Goal: Task Accomplishment & Management: Use online tool/utility

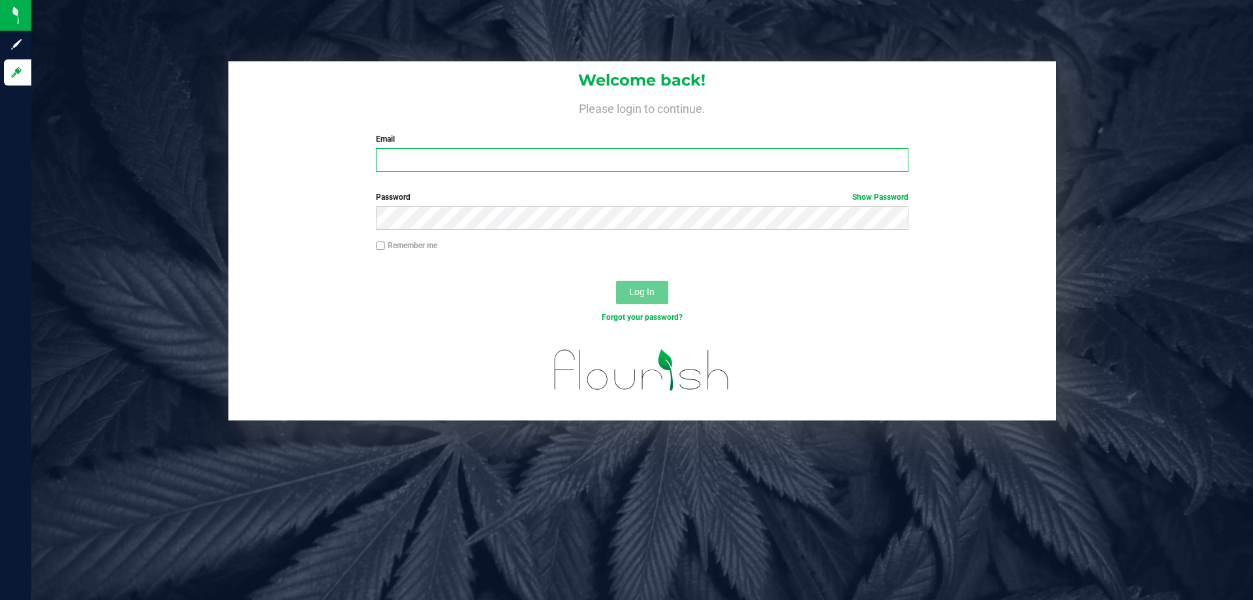
click at [491, 155] on input "Email" at bounding box center [642, 159] width 532 height 23
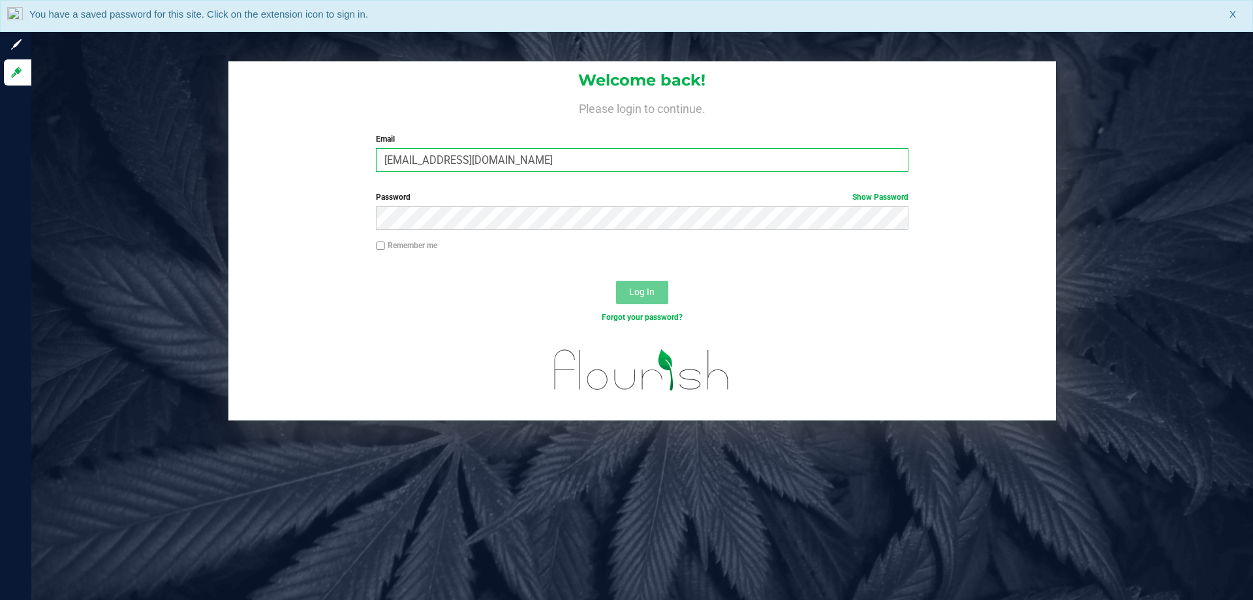
type input "aboscaino@liveparallel.com"
click at [616, 281] on button "Log In" at bounding box center [642, 292] width 52 height 23
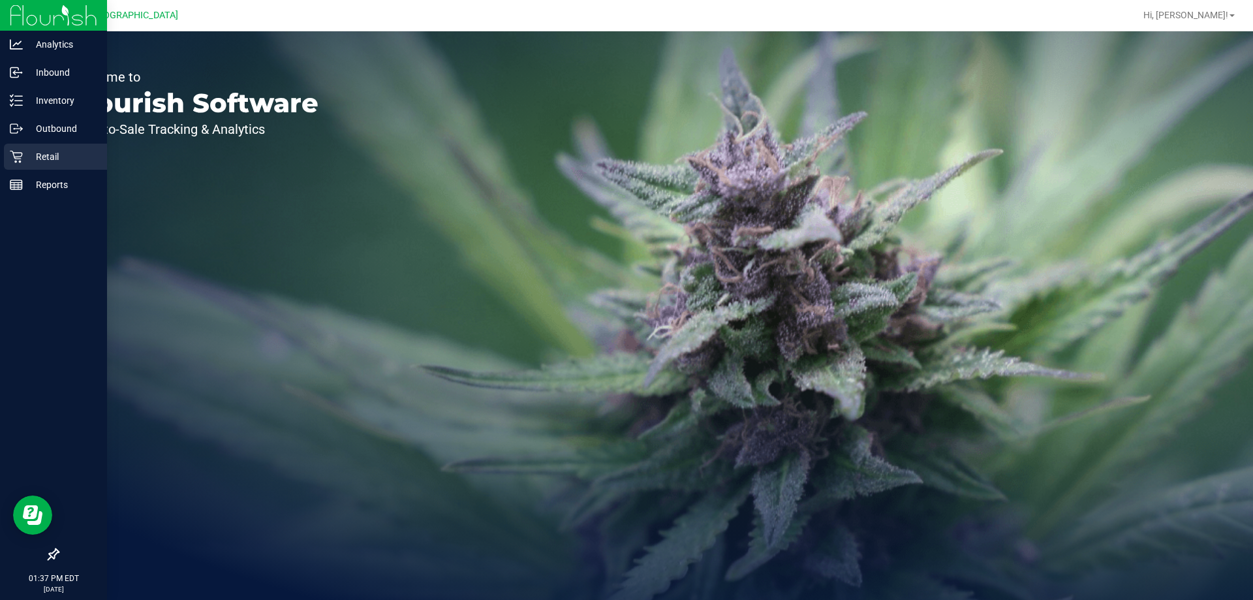
click at [18, 153] on icon at bounding box center [16, 157] width 12 height 12
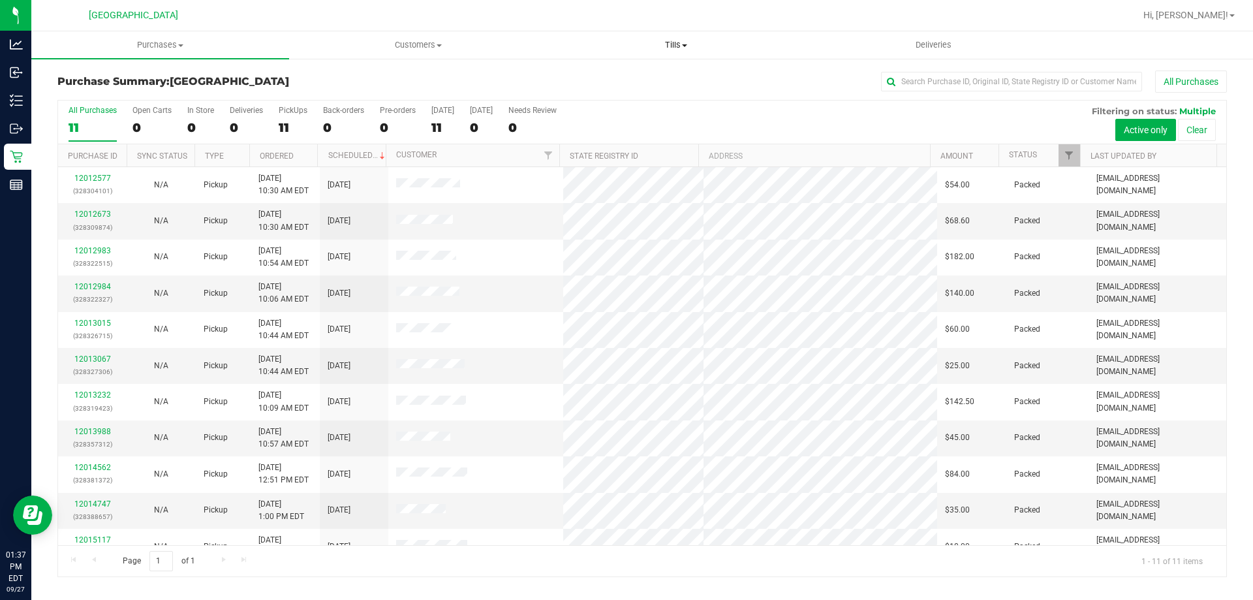
click at [679, 46] on span "Tills" at bounding box center [675, 45] width 256 height 12
click at [607, 75] on span "Manage tills" at bounding box center [591, 78] width 88 height 11
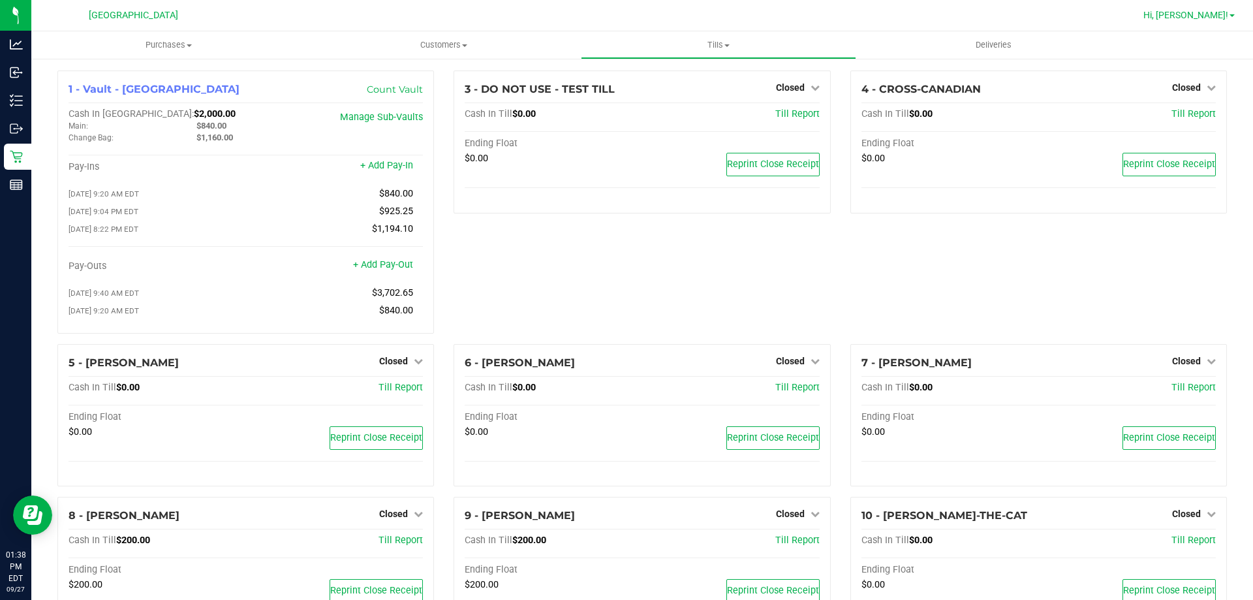
click at [1205, 17] on span "Hi, [PERSON_NAME]!" at bounding box center [1185, 15] width 85 height 10
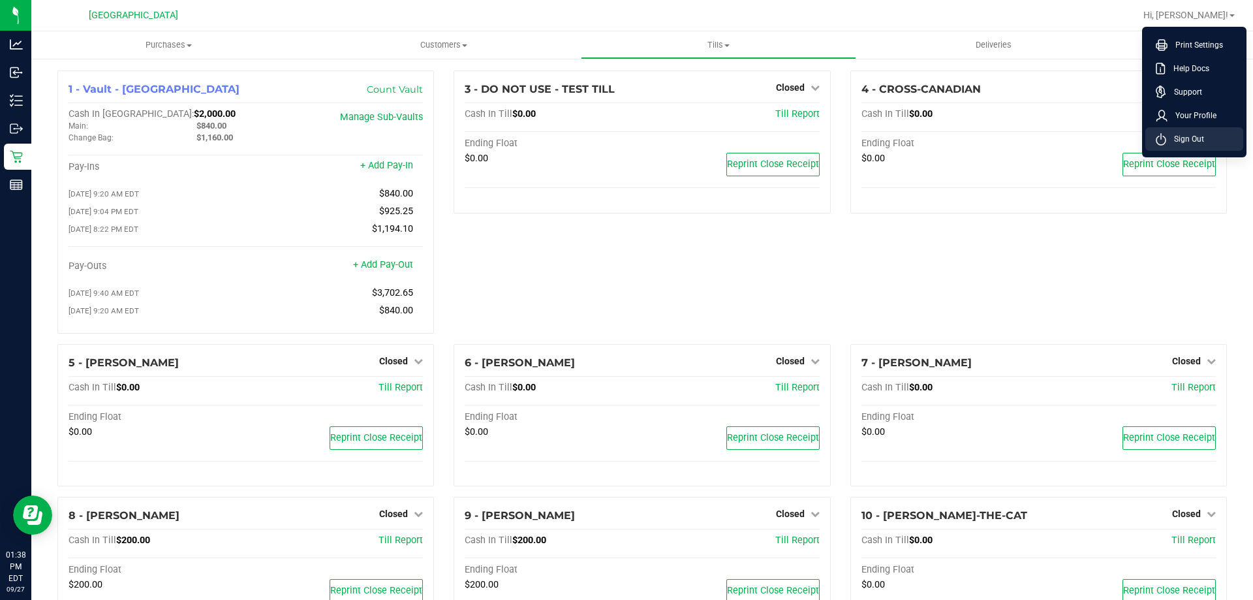
click at [1178, 138] on span "Sign Out" at bounding box center [1185, 138] width 38 height 13
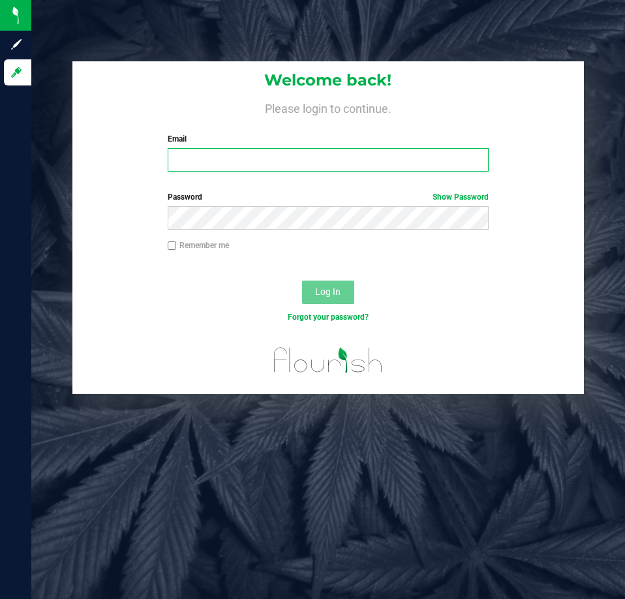
click at [249, 170] on input "Email" at bounding box center [328, 159] width 321 height 23
type input "[EMAIL_ADDRESS][DOMAIN_NAME]"
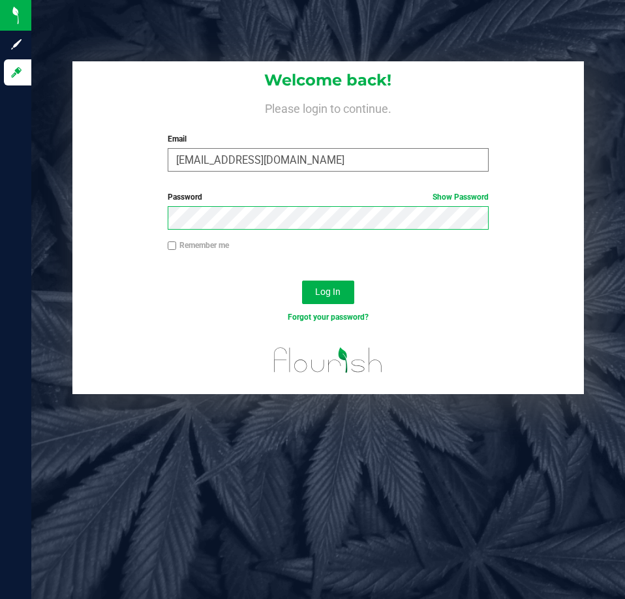
click at [302, 281] on button "Log In" at bounding box center [328, 292] width 52 height 23
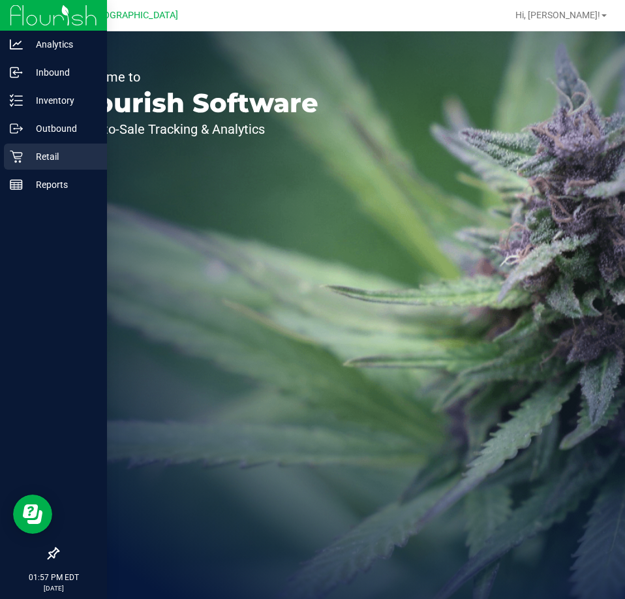
click at [18, 154] on icon at bounding box center [16, 156] width 13 height 13
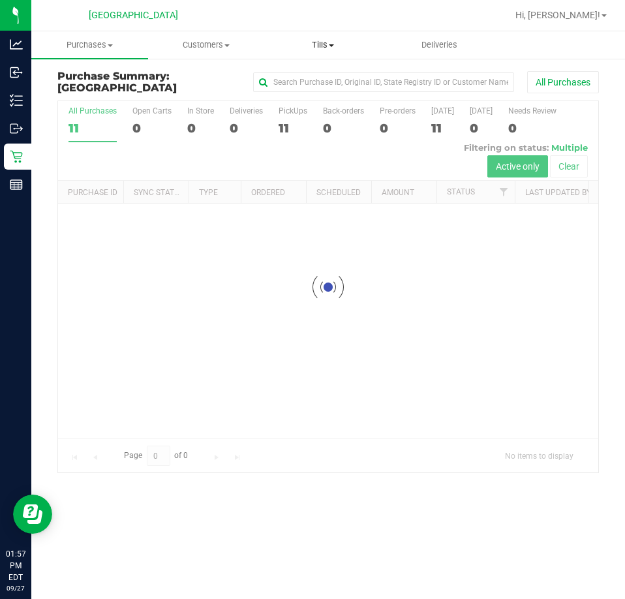
click at [325, 42] on span "Tills" at bounding box center [322, 45] width 115 height 12
click at [320, 73] on span "Manage tills" at bounding box center [308, 78] width 88 height 11
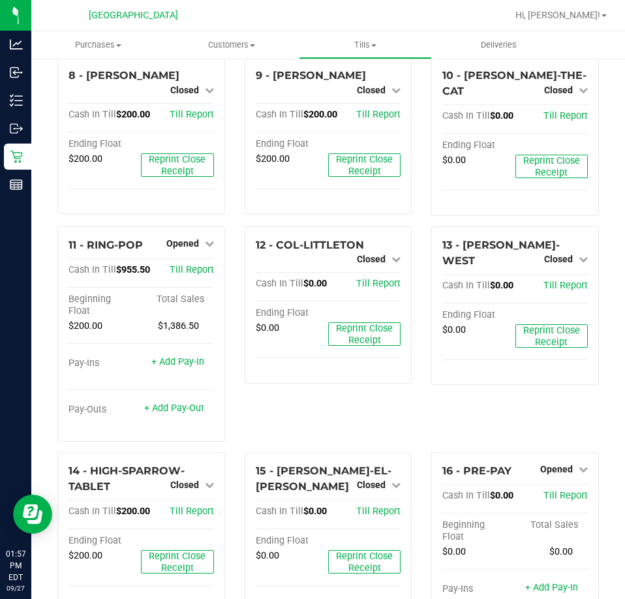
scroll to position [522, 0]
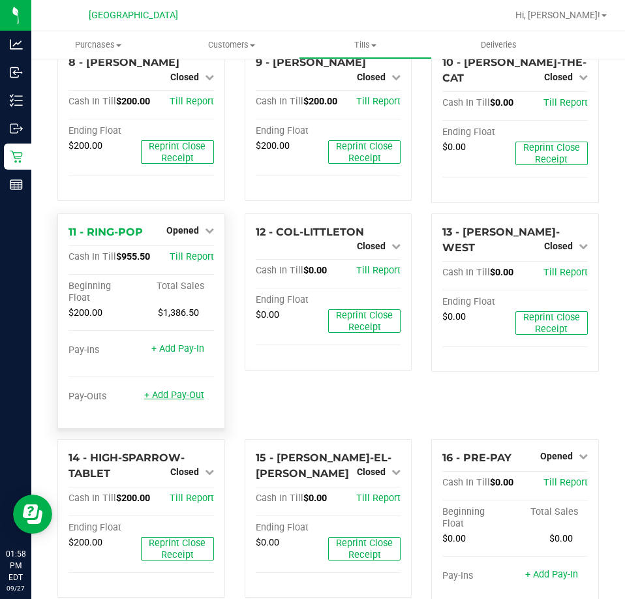
click at [178, 389] on link "+ Add Pay-Out" at bounding box center [174, 394] width 60 height 11
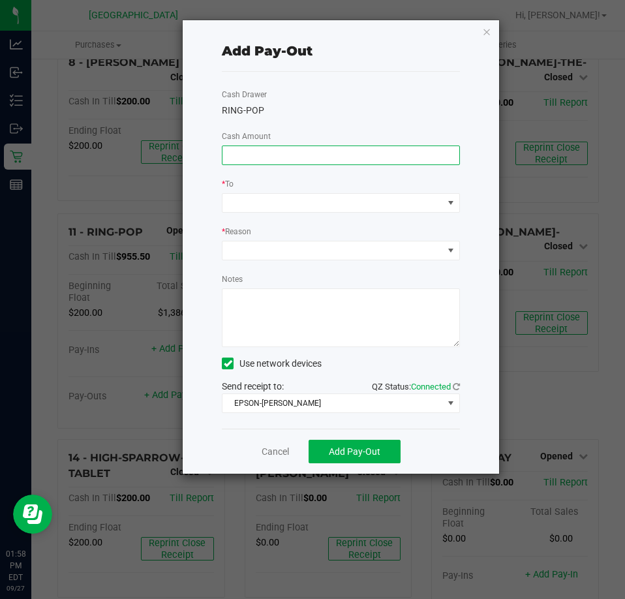
click at [287, 153] on input at bounding box center [340, 155] width 237 height 18
type input "$740.00"
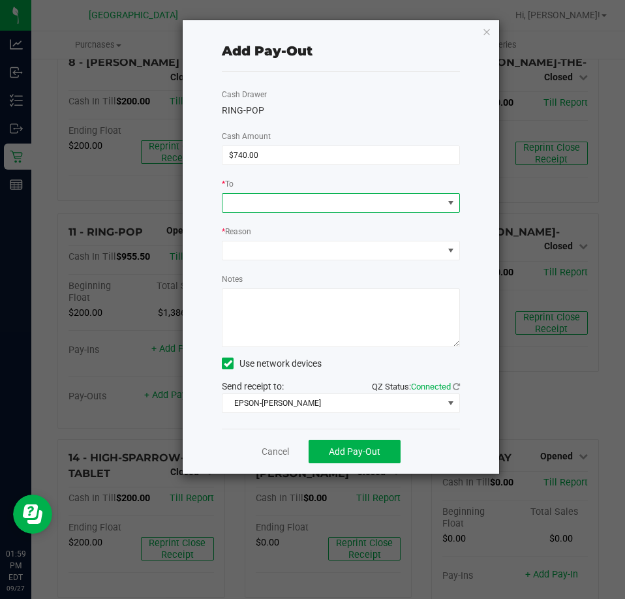
click at [341, 206] on span at bounding box center [332, 203] width 221 height 18
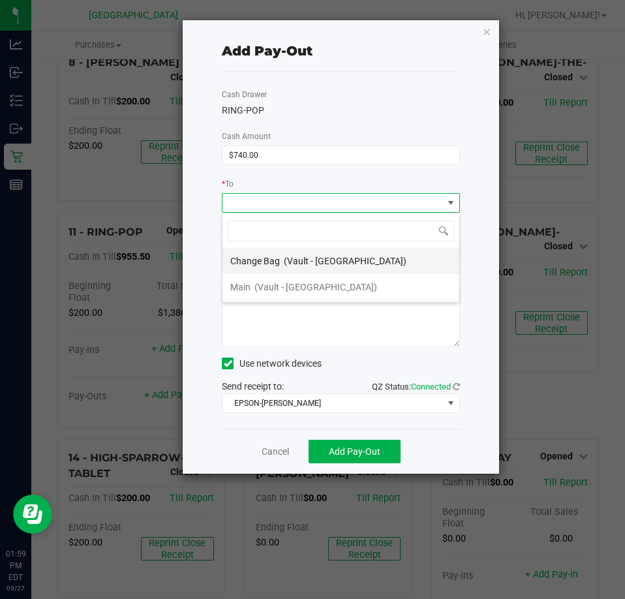
scroll to position [20, 237]
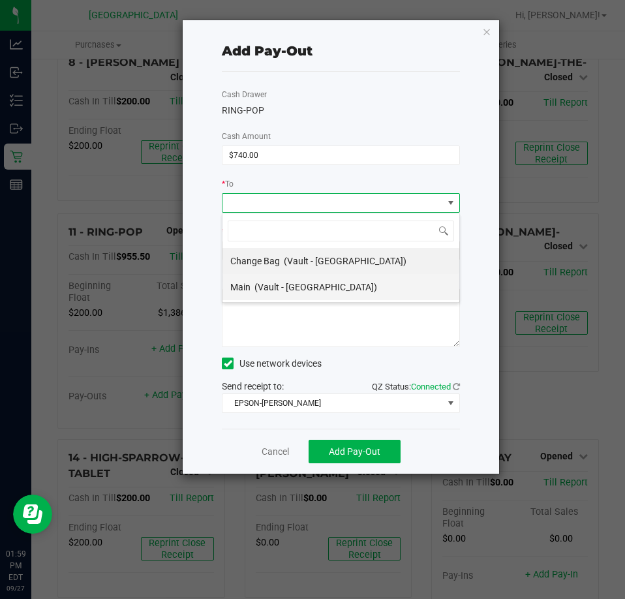
click at [288, 284] on span "(Vault - [GEOGRAPHIC_DATA])" at bounding box center [315, 287] width 123 height 10
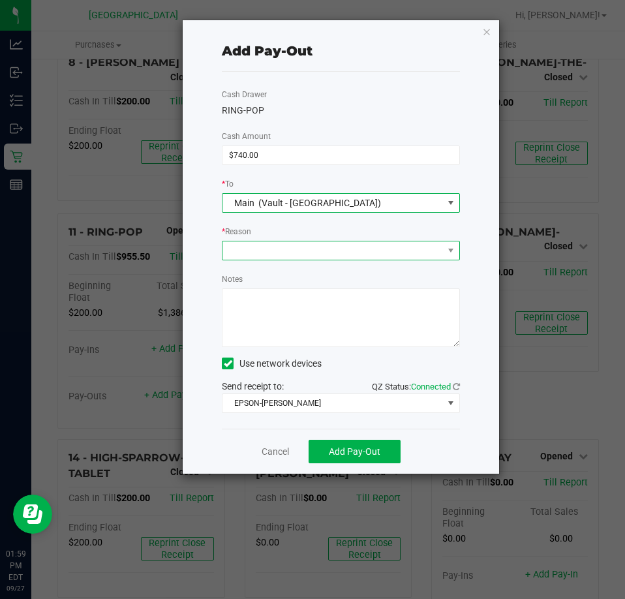
click at [299, 254] on span at bounding box center [332, 250] width 221 height 18
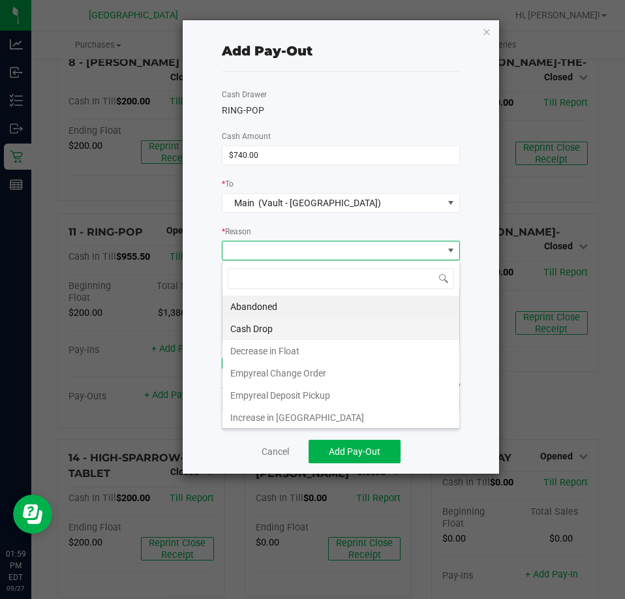
click at [273, 320] on li "Cash Drop" at bounding box center [340, 329] width 237 height 22
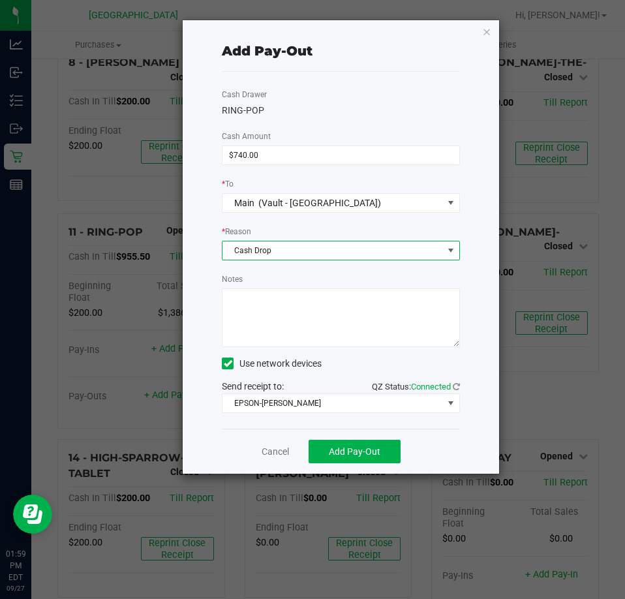
click at [296, 308] on textarea "Notes" at bounding box center [341, 317] width 238 height 59
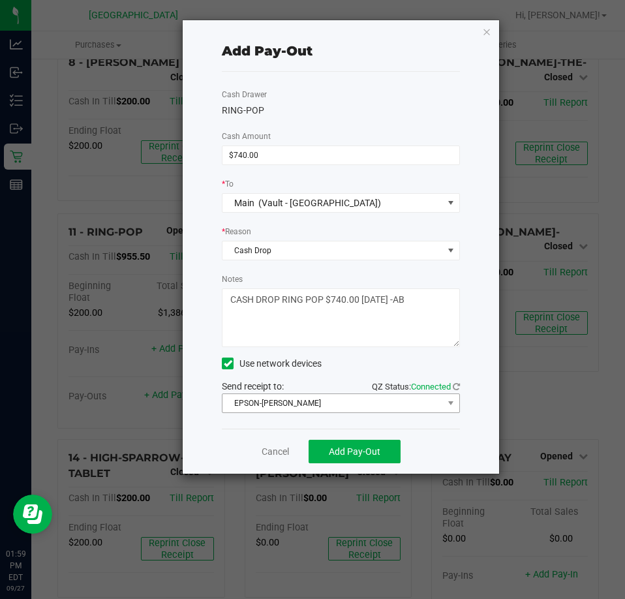
type textarea "CASH DROP RING POP $740.00 [DATE] -AB"
click at [310, 397] on span "EPSON-[PERSON_NAME]" at bounding box center [332, 403] width 221 height 18
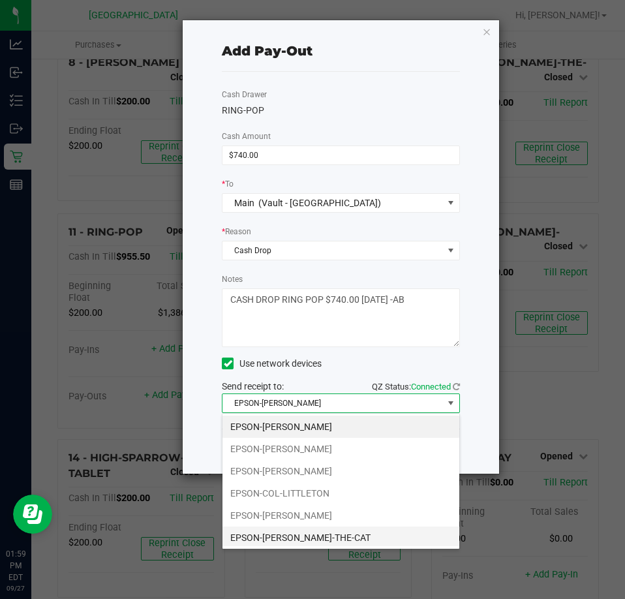
click at [283, 534] on li "EPSON-[PERSON_NAME]-THE-CAT" at bounding box center [340, 538] width 237 height 22
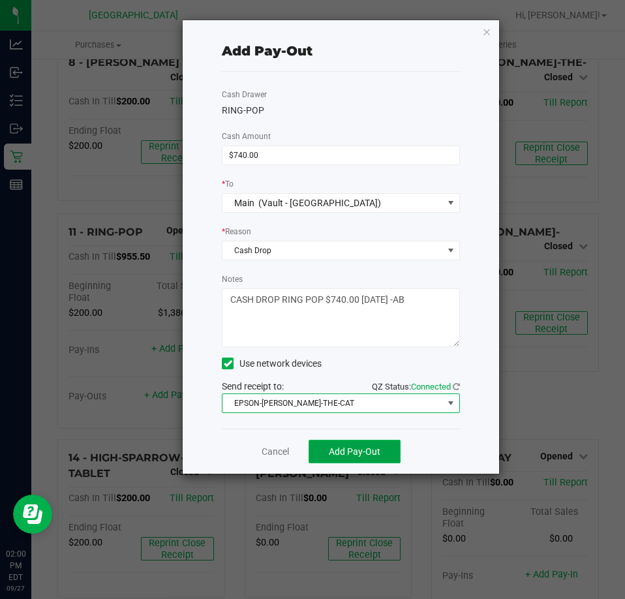
click at [363, 452] on span "Add Pay-Out" at bounding box center [355, 451] width 52 height 10
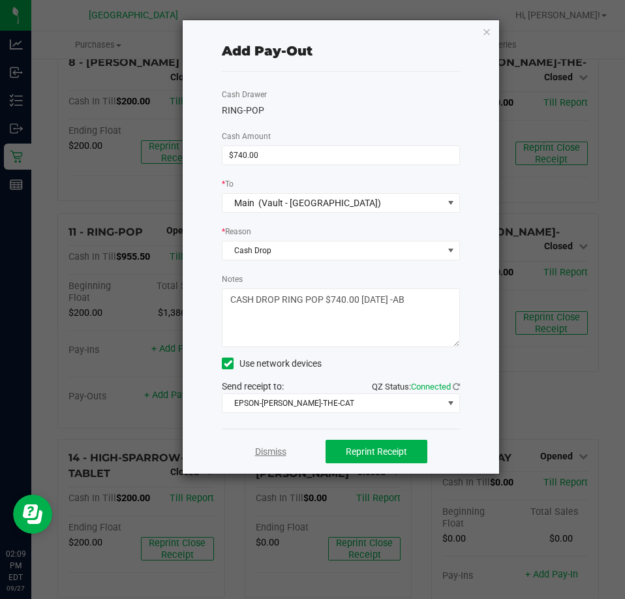
click at [284, 455] on link "Dismiss" at bounding box center [270, 452] width 31 height 14
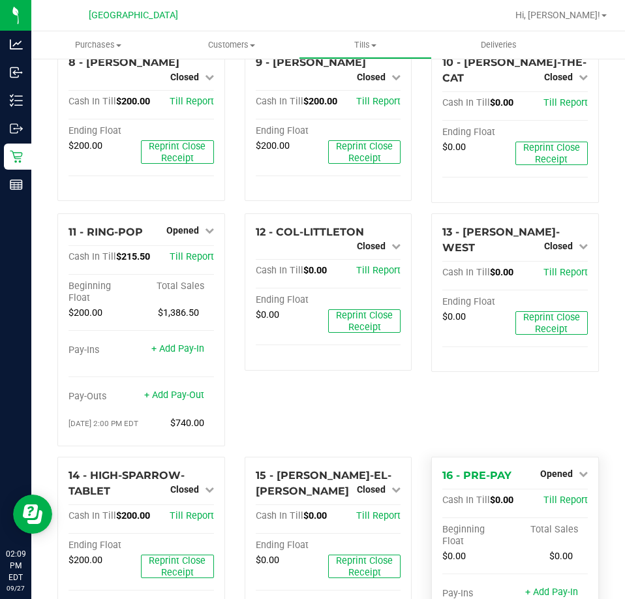
scroll to position [846, 0]
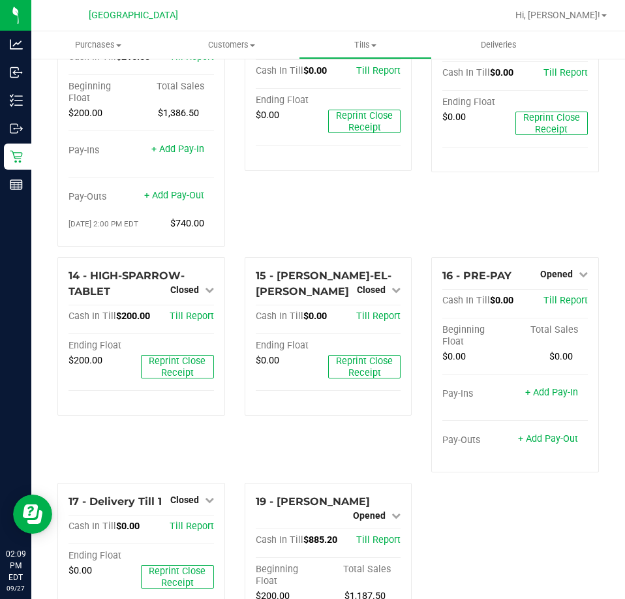
scroll to position [846, 0]
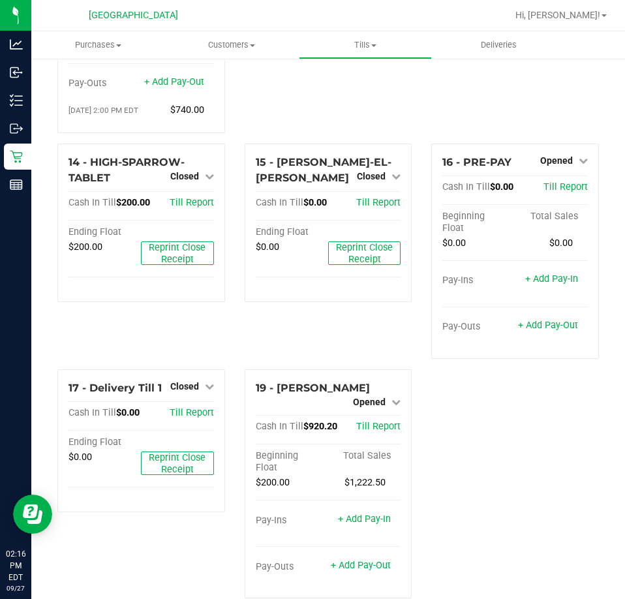
scroll to position [846, 0]
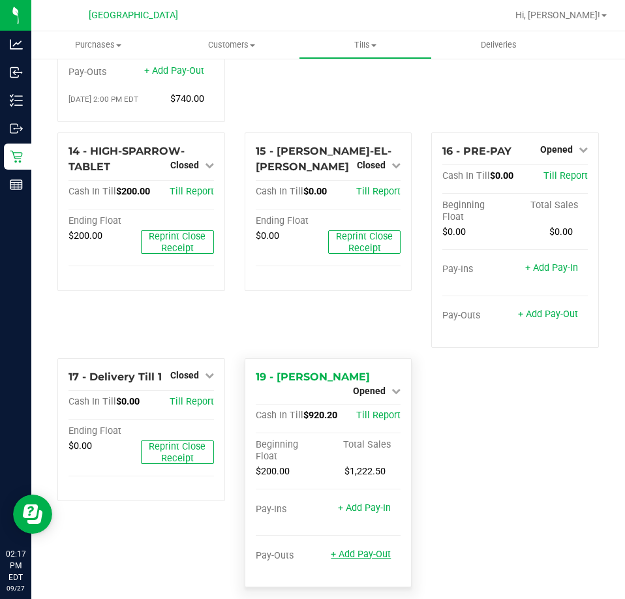
click at [368, 549] on link "+ Add Pay-Out" at bounding box center [361, 554] width 60 height 11
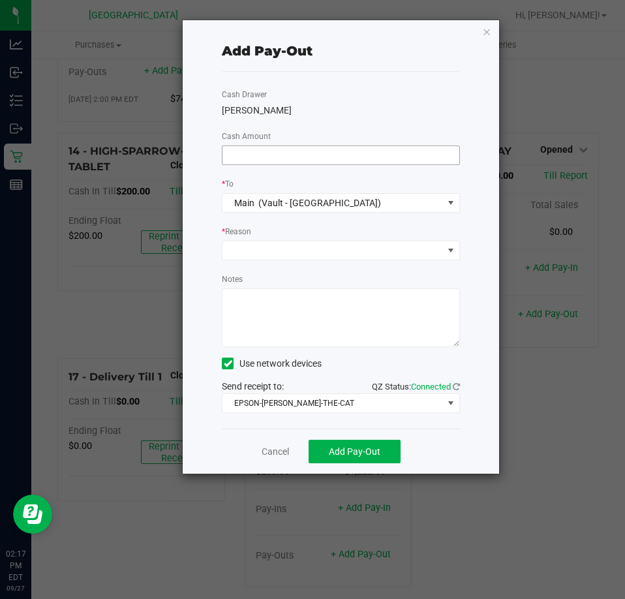
click at [337, 151] on input at bounding box center [340, 155] width 237 height 18
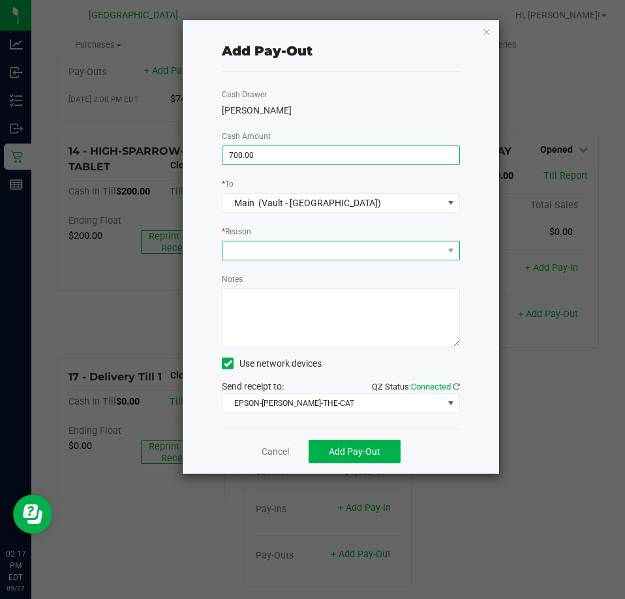
type input "$700.00"
click at [349, 244] on span at bounding box center [332, 250] width 221 height 18
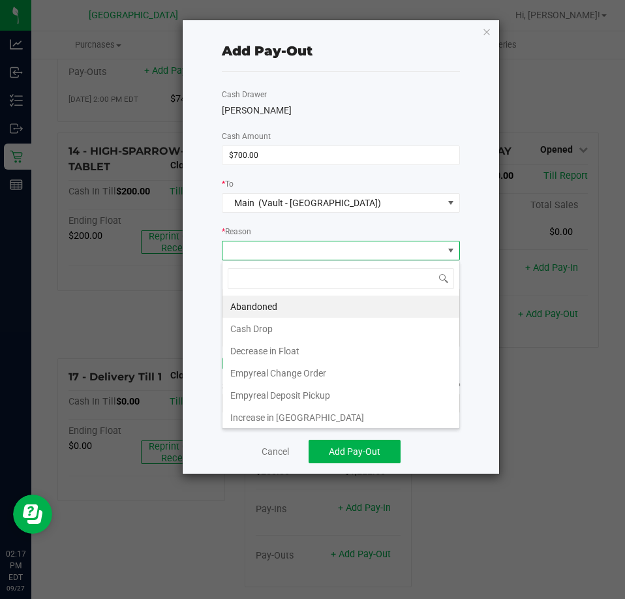
scroll to position [20, 237]
click at [279, 324] on li "Cash Drop" at bounding box center [340, 329] width 237 height 22
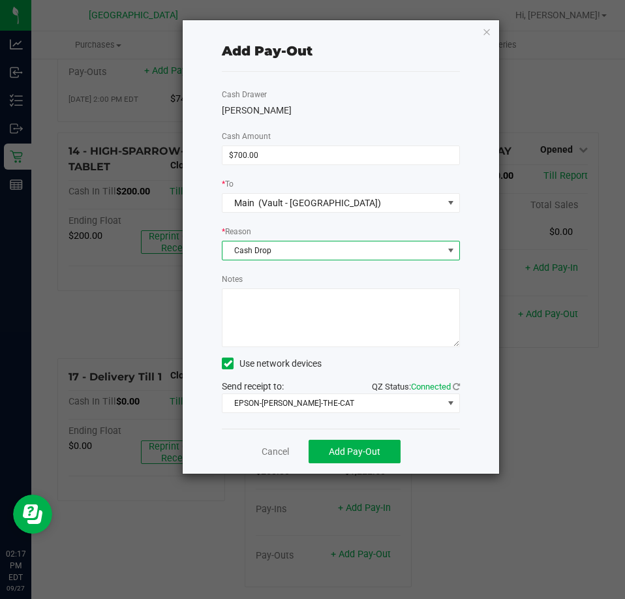
click at [318, 310] on textarea "Notes" at bounding box center [341, 317] width 238 height 59
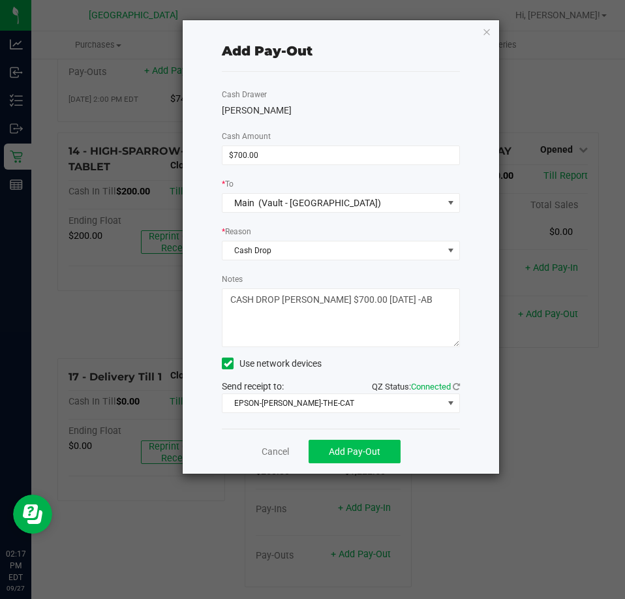
type textarea "CASH DROP LIONEL $700.00 9/27/2025 -AB"
click at [339, 452] on span "Add Pay-Out" at bounding box center [355, 451] width 52 height 10
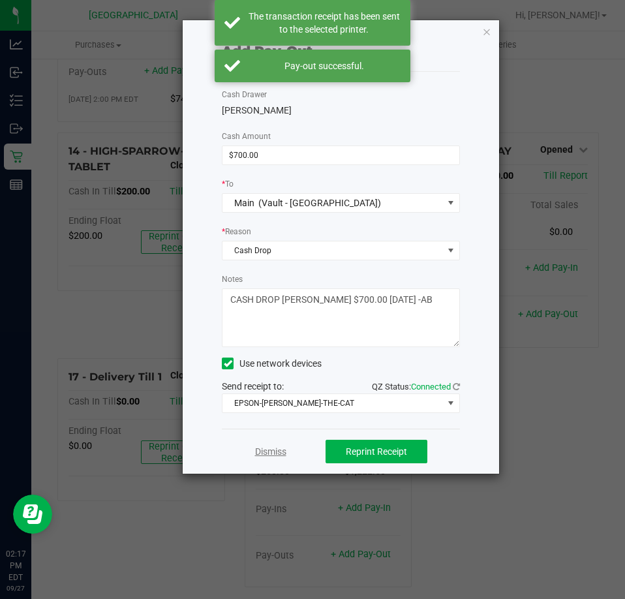
click at [277, 453] on link "Dismiss" at bounding box center [270, 452] width 31 height 14
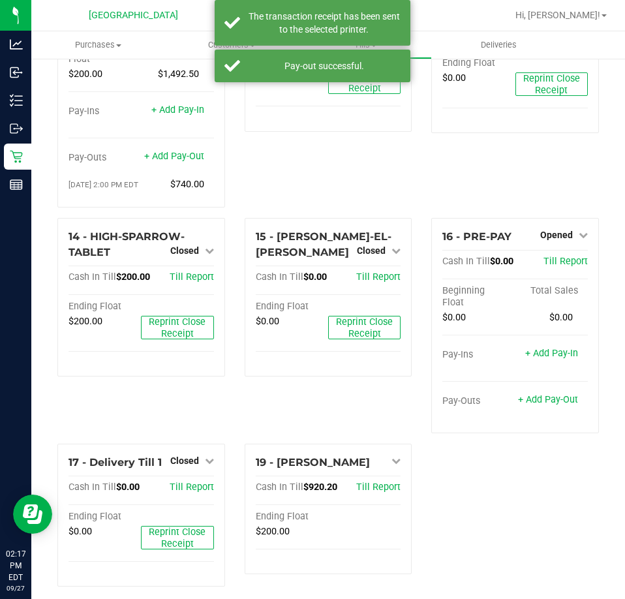
scroll to position [846, 0]
